Goal: Navigation & Orientation: Go to known website

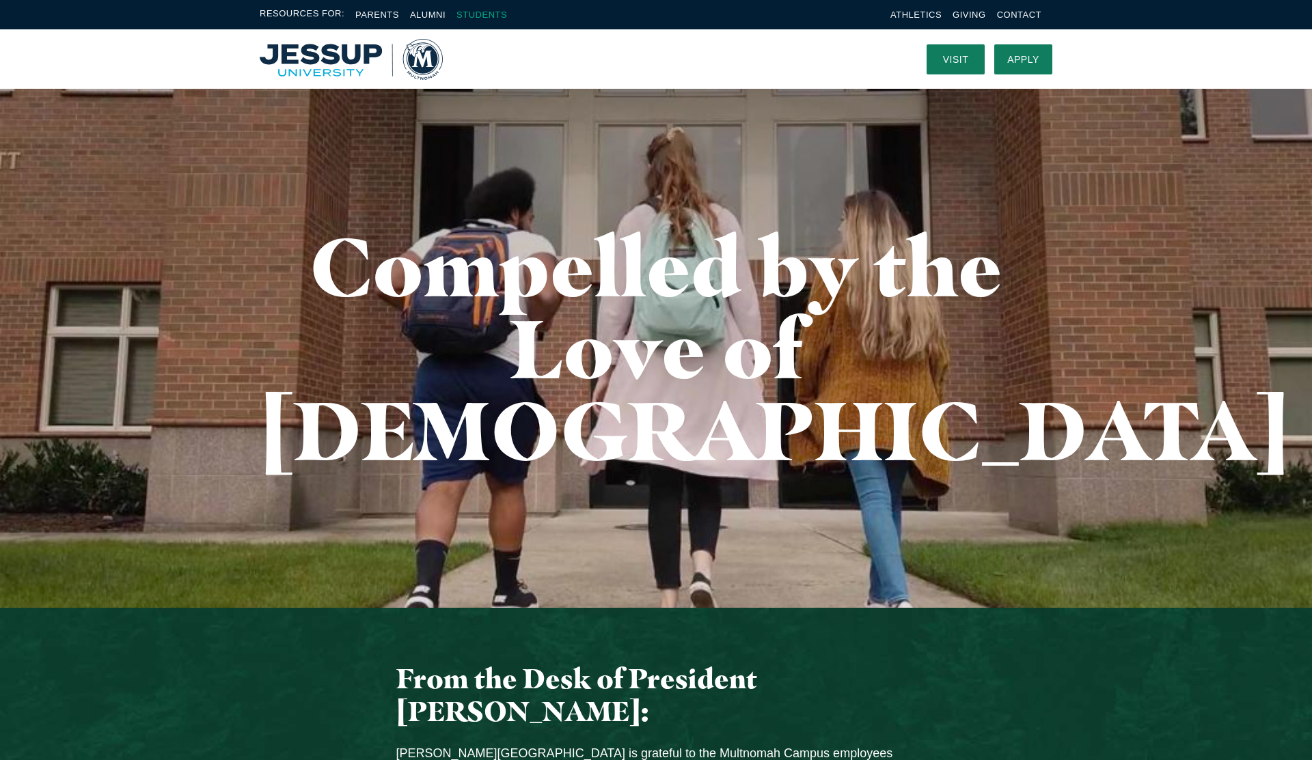
click at [493, 12] on link "Students" at bounding box center [481, 15] width 51 height 10
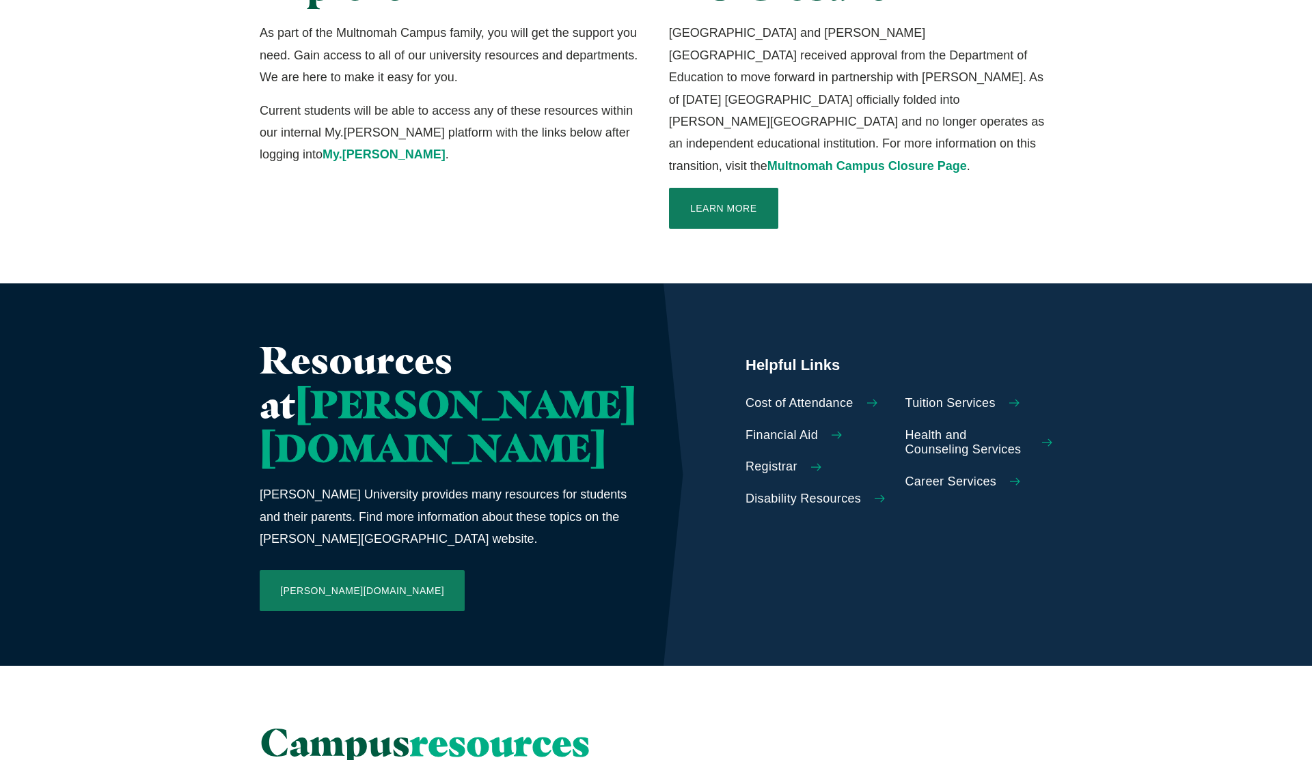
scroll to position [387, 0]
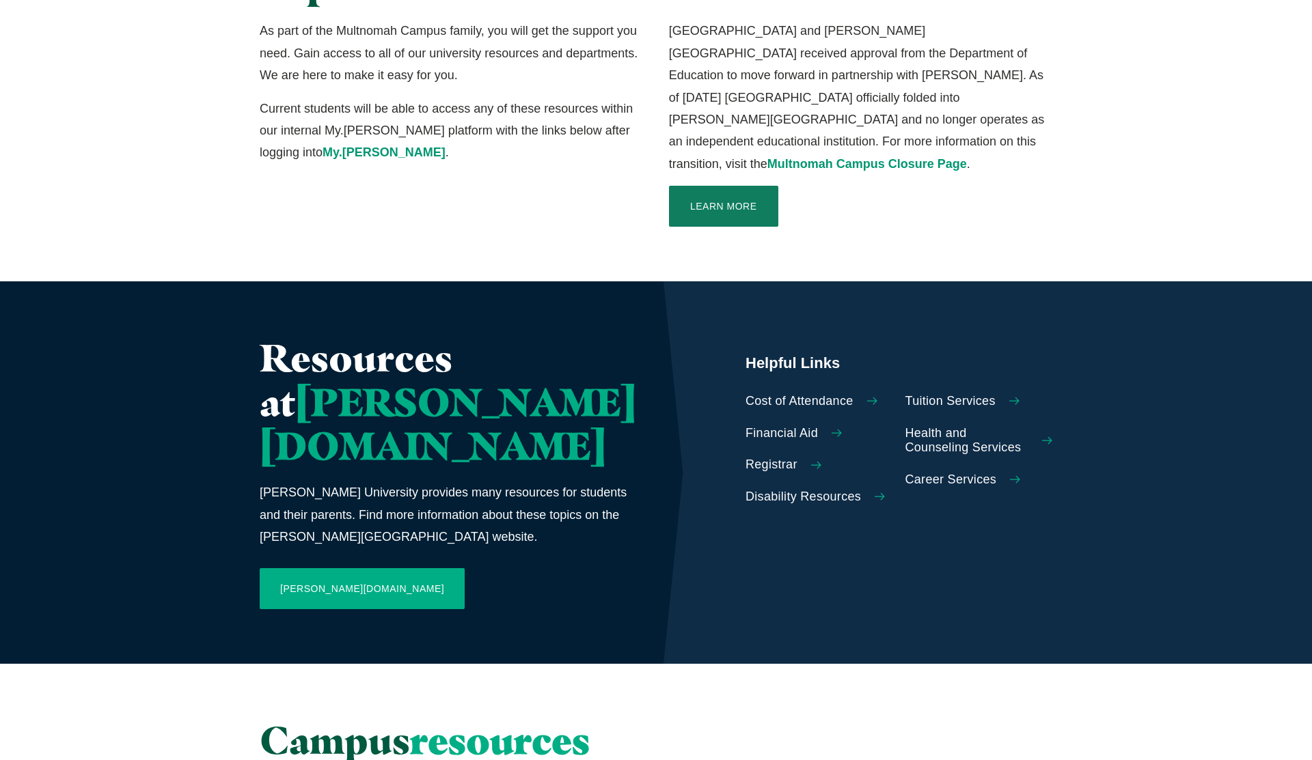
click at [327, 568] on link "[PERSON_NAME][DOMAIN_NAME]" at bounding box center [362, 588] width 205 height 41
